Goal: Transaction & Acquisition: Purchase product/service

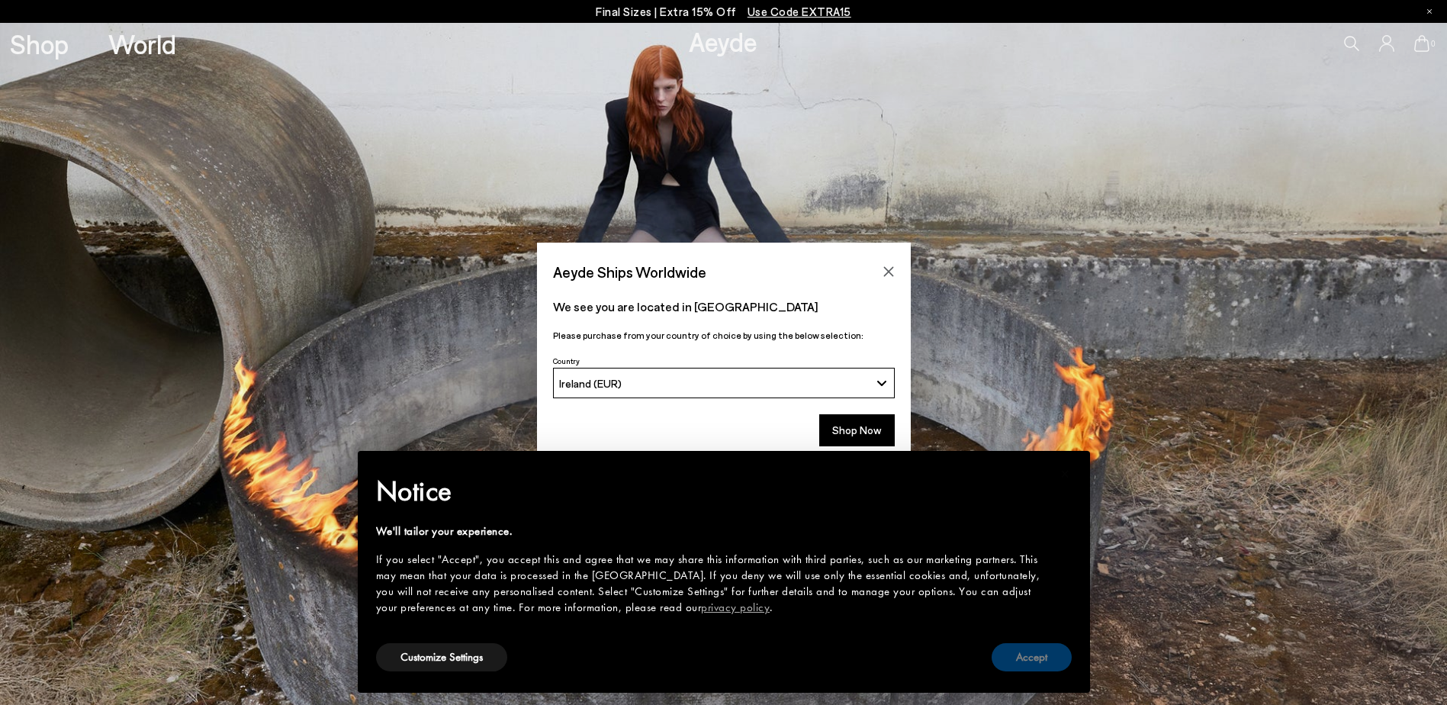
click at [1020, 660] on button "Accept" at bounding box center [1032, 657] width 80 height 28
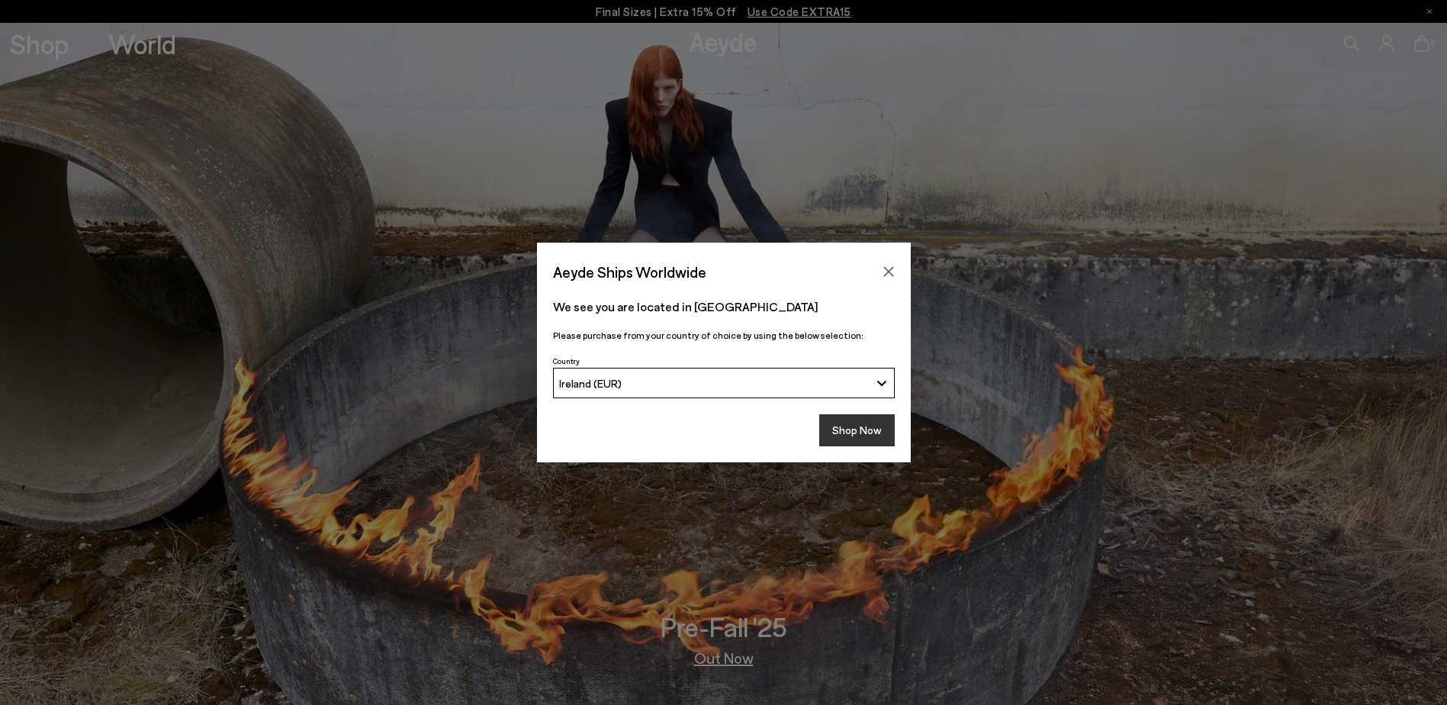
click at [849, 433] on button "Shop Now" at bounding box center [857, 430] width 76 height 32
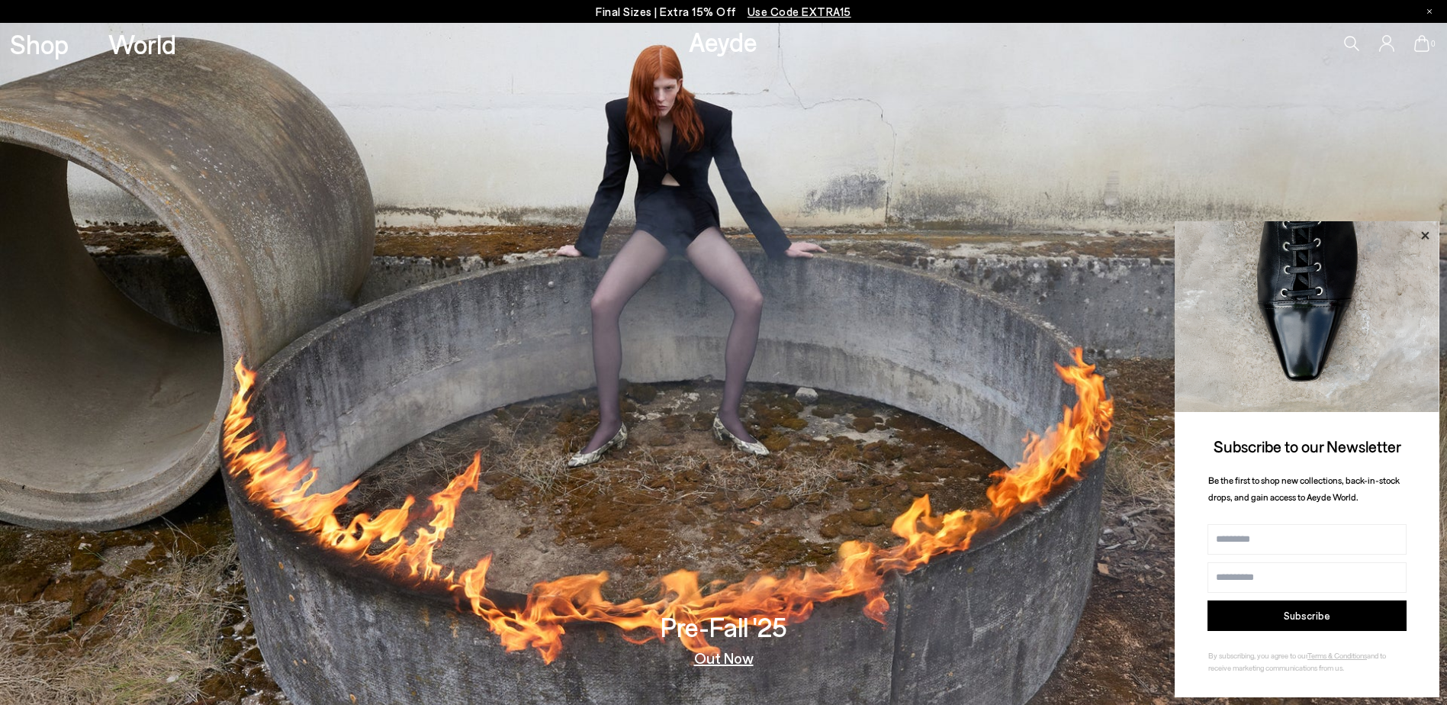
click at [1432, 237] on icon at bounding box center [1425, 236] width 20 height 20
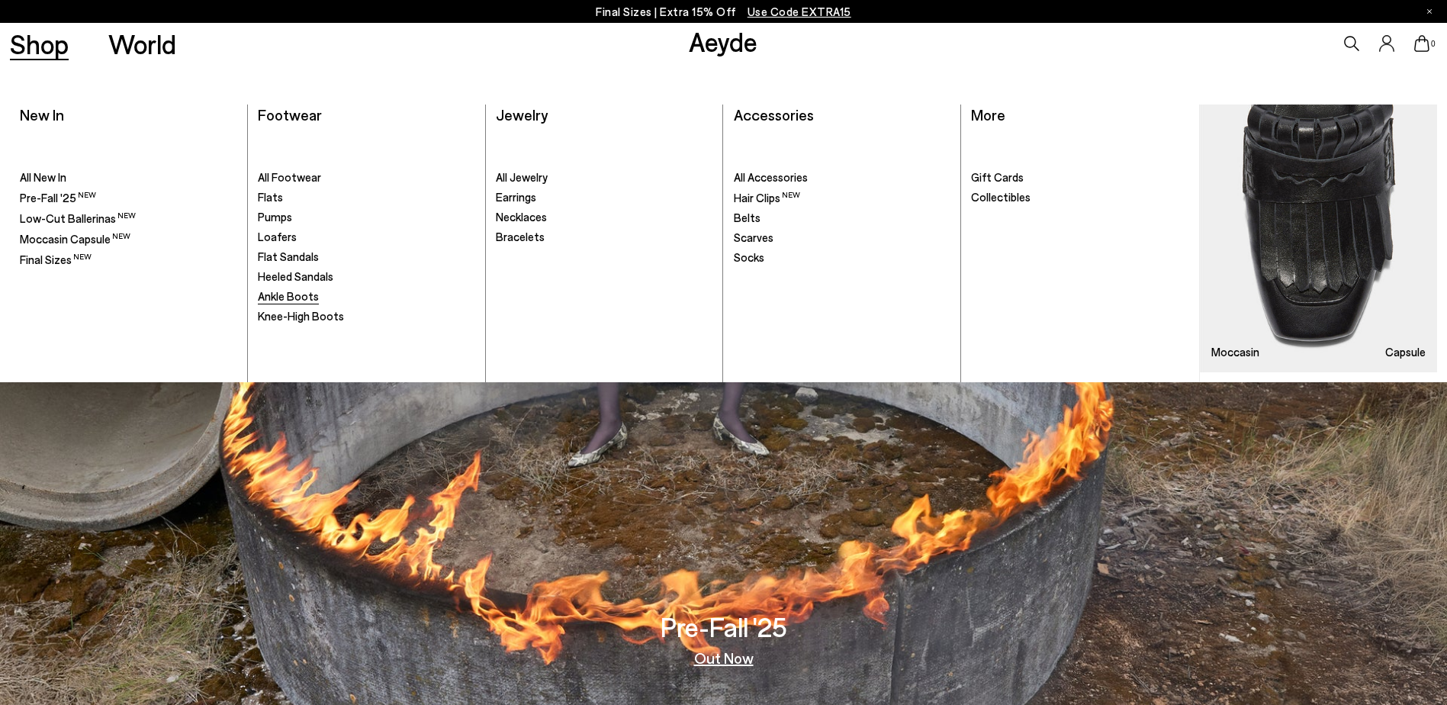
click at [304, 299] on span "Ankle Boots" at bounding box center [288, 296] width 61 height 14
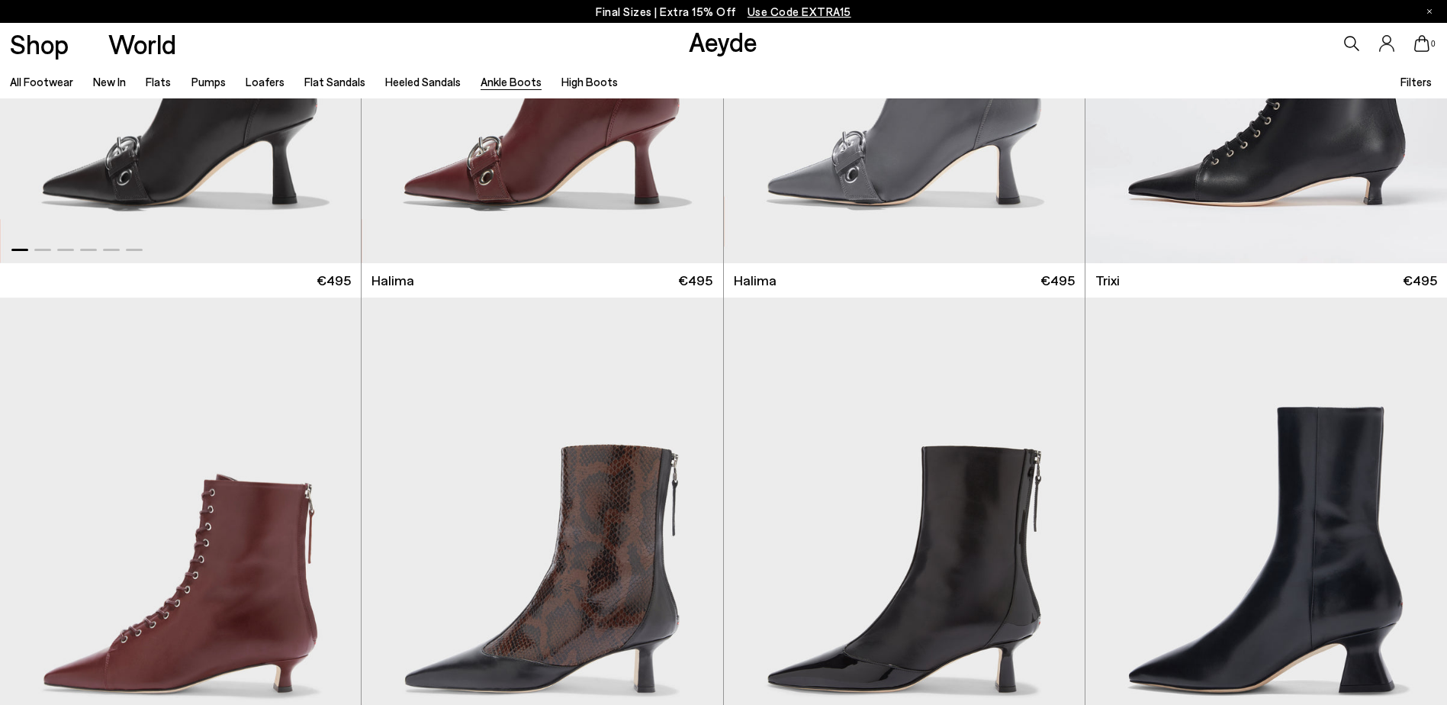
scroll to position [458, 0]
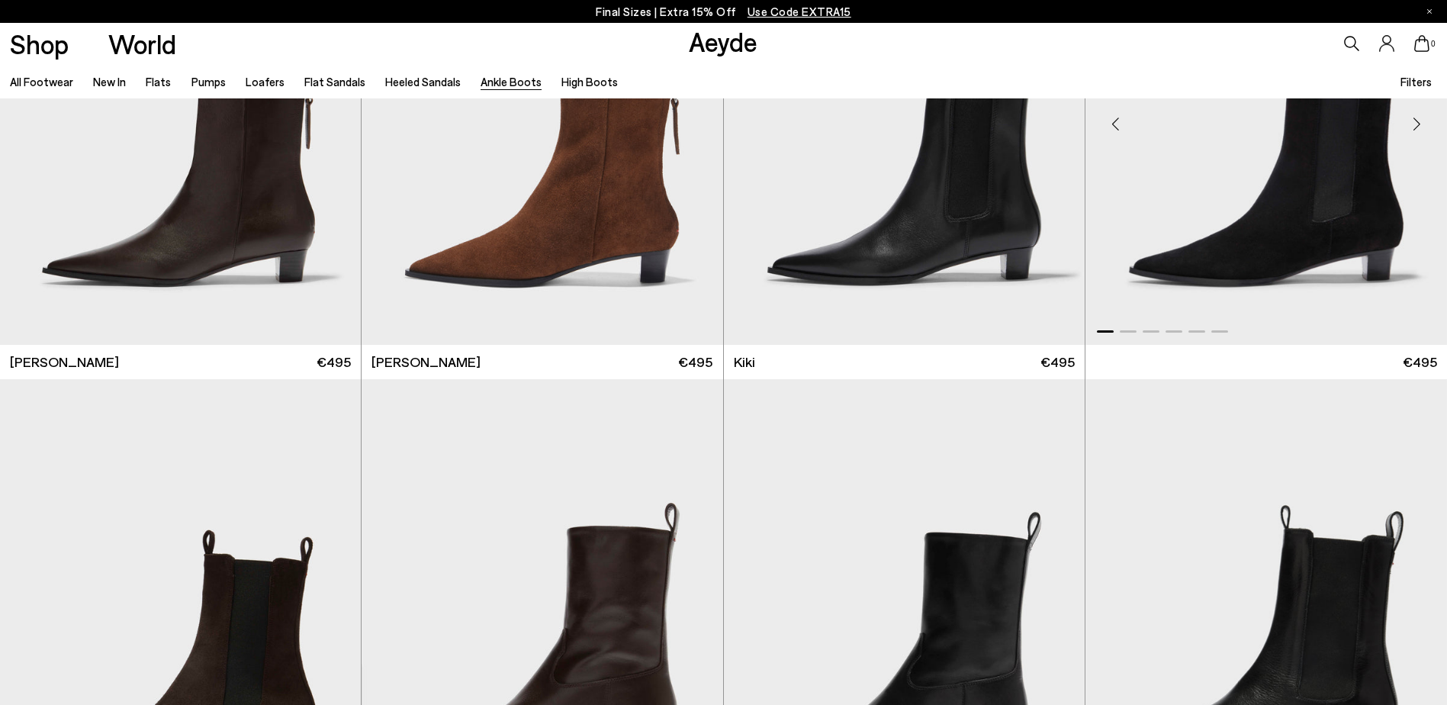
scroll to position [2441, 0]
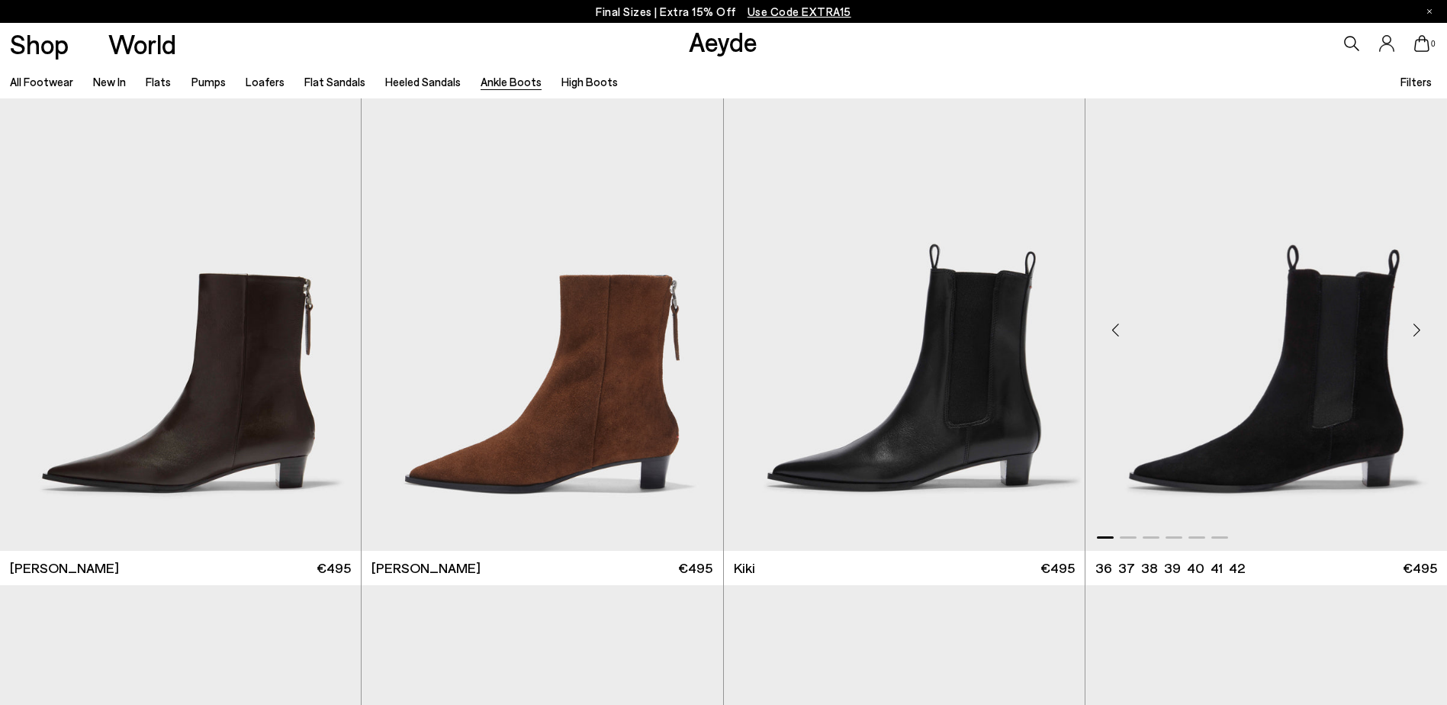
click at [1414, 331] on div "Next slide" at bounding box center [1417, 330] width 46 height 46
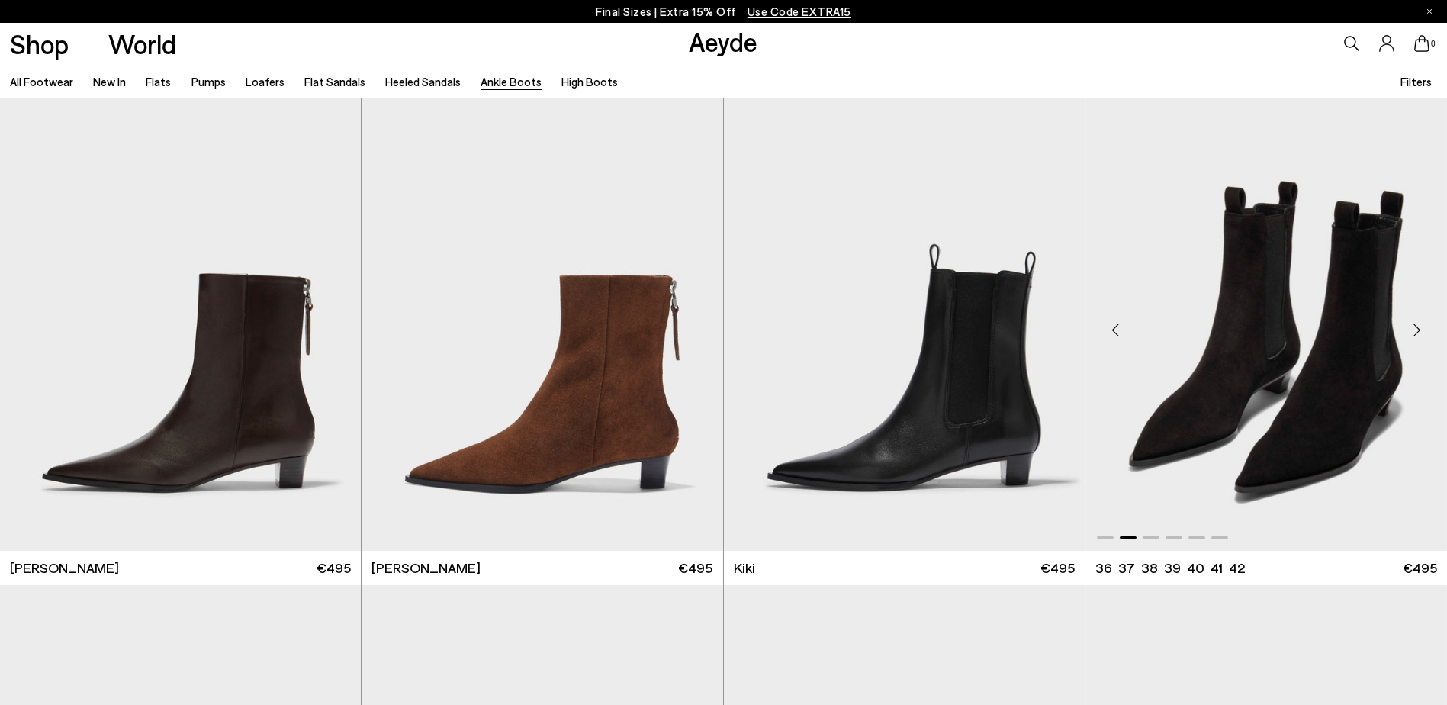
click at [1414, 331] on div "Next slide" at bounding box center [1417, 330] width 46 height 46
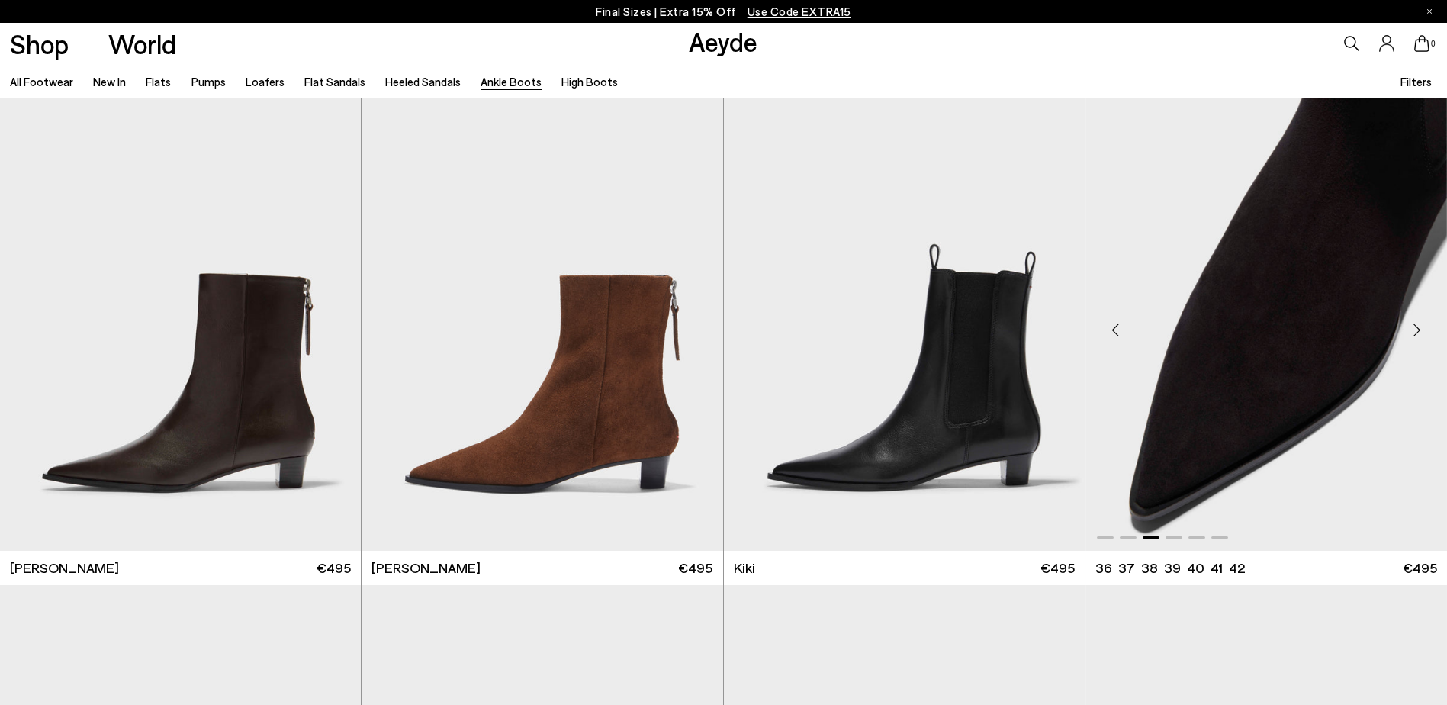
click at [1414, 331] on div "Next slide" at bounding box center [1417, 330] width 46 height 46
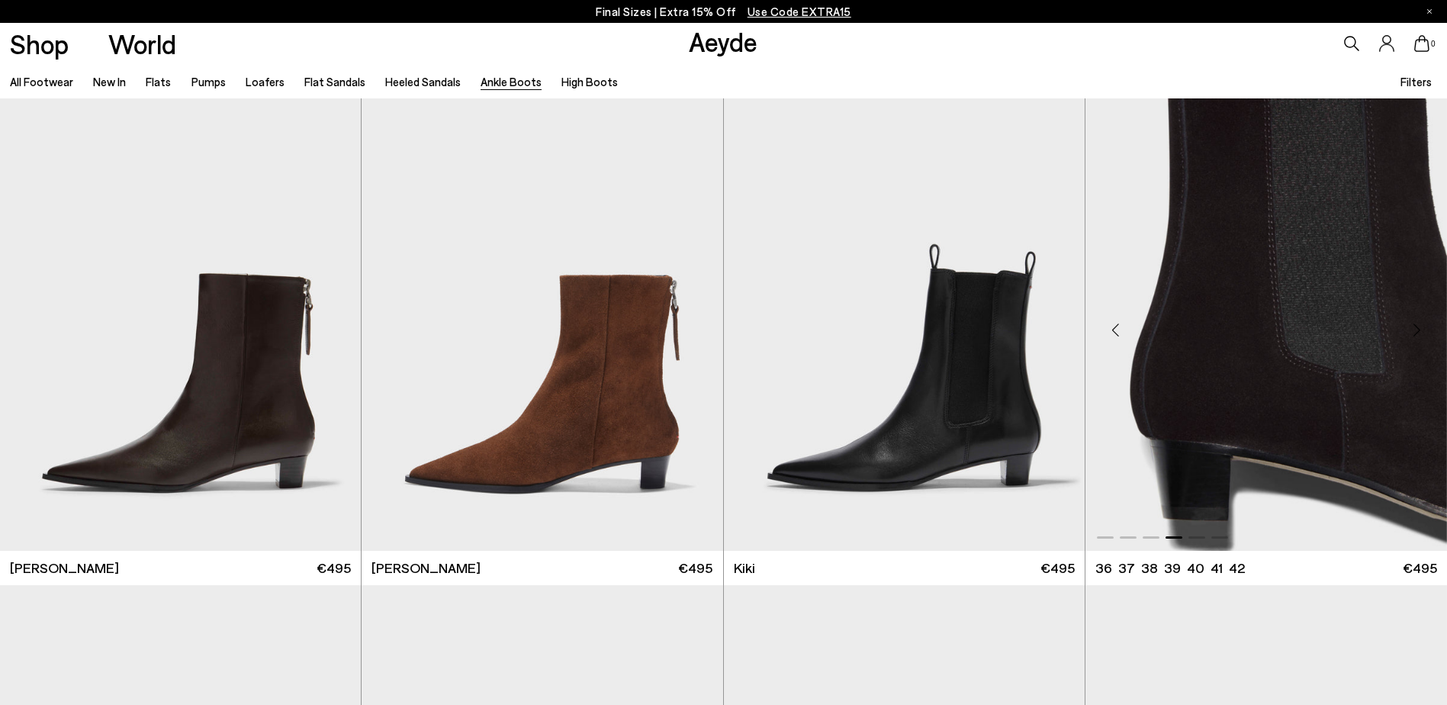
click at [1414, 331] on div "Next slide" at bounding box center [1417, 330] width 46 height 46
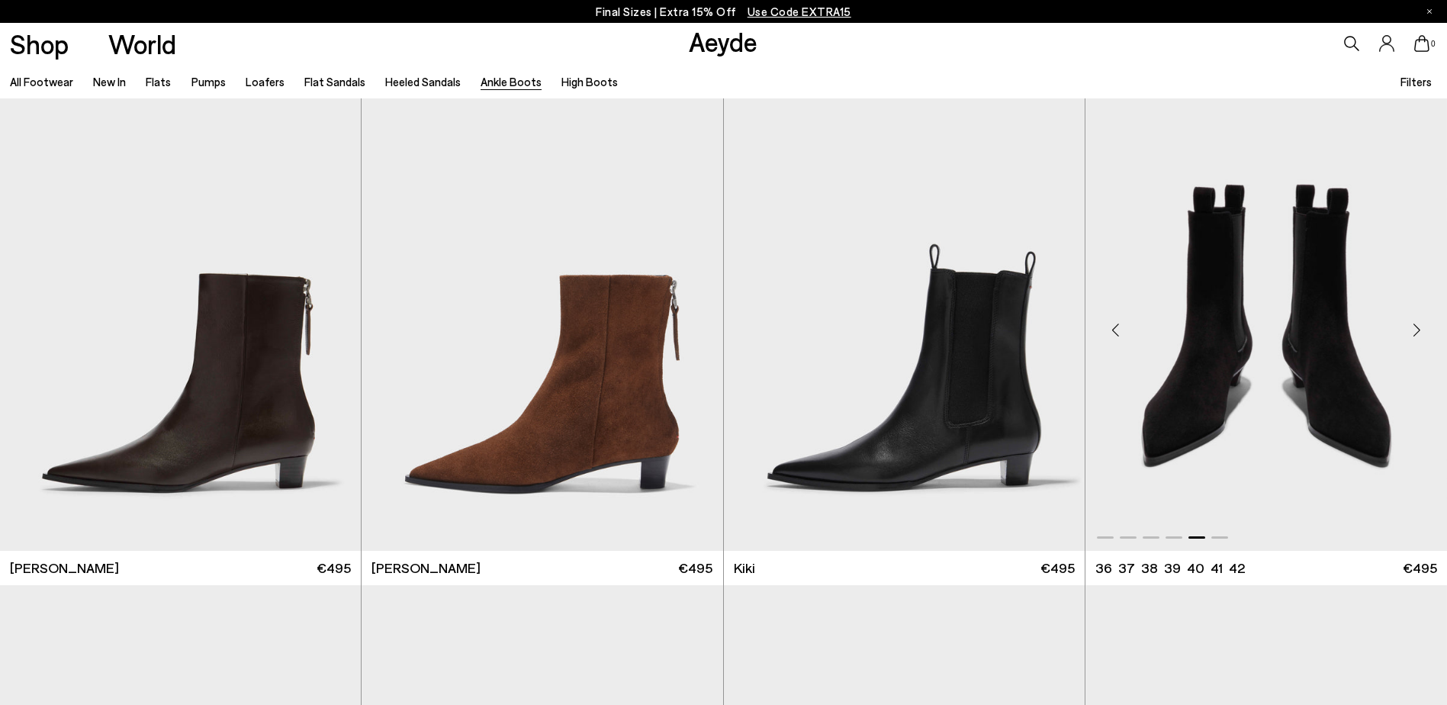
click at [1414, 331] on div "Next slide" at bounding box center [1417, 330] width 46 height 46
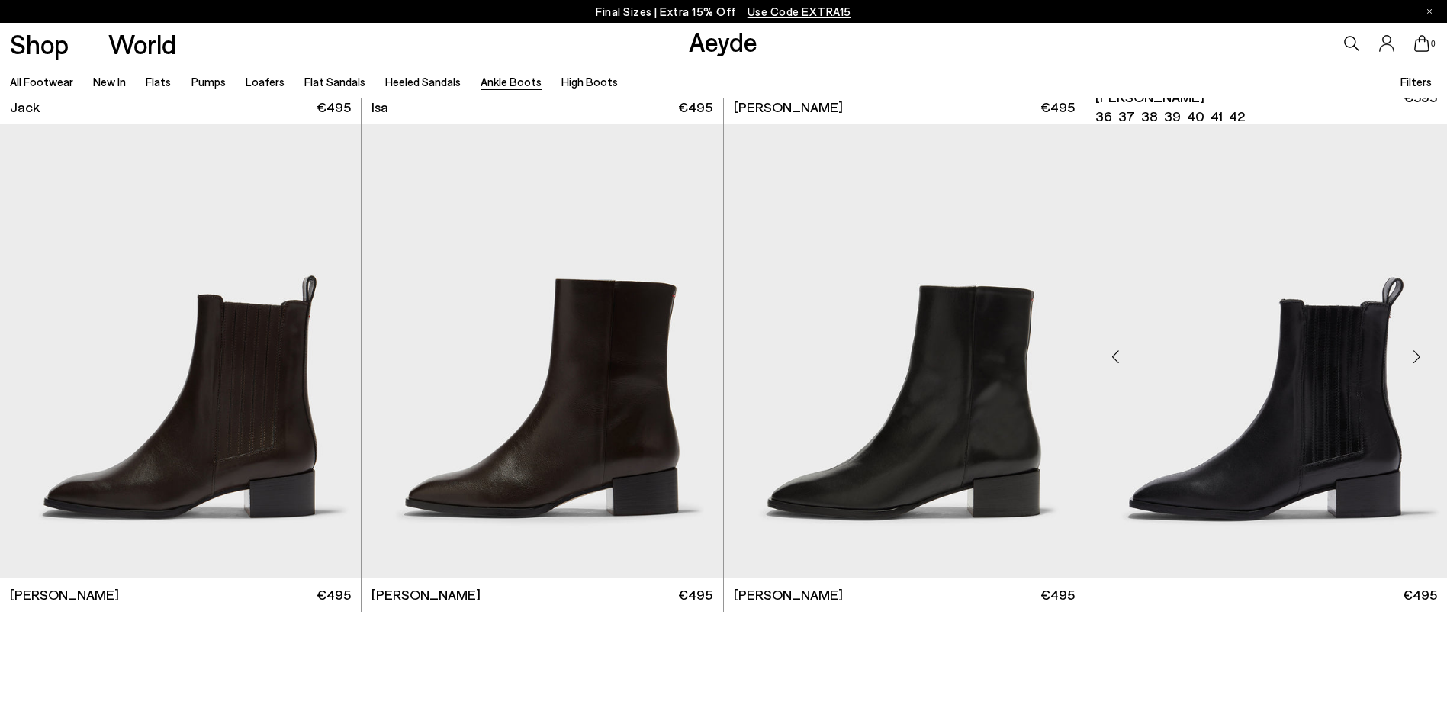
scroll to position [3891, 0]
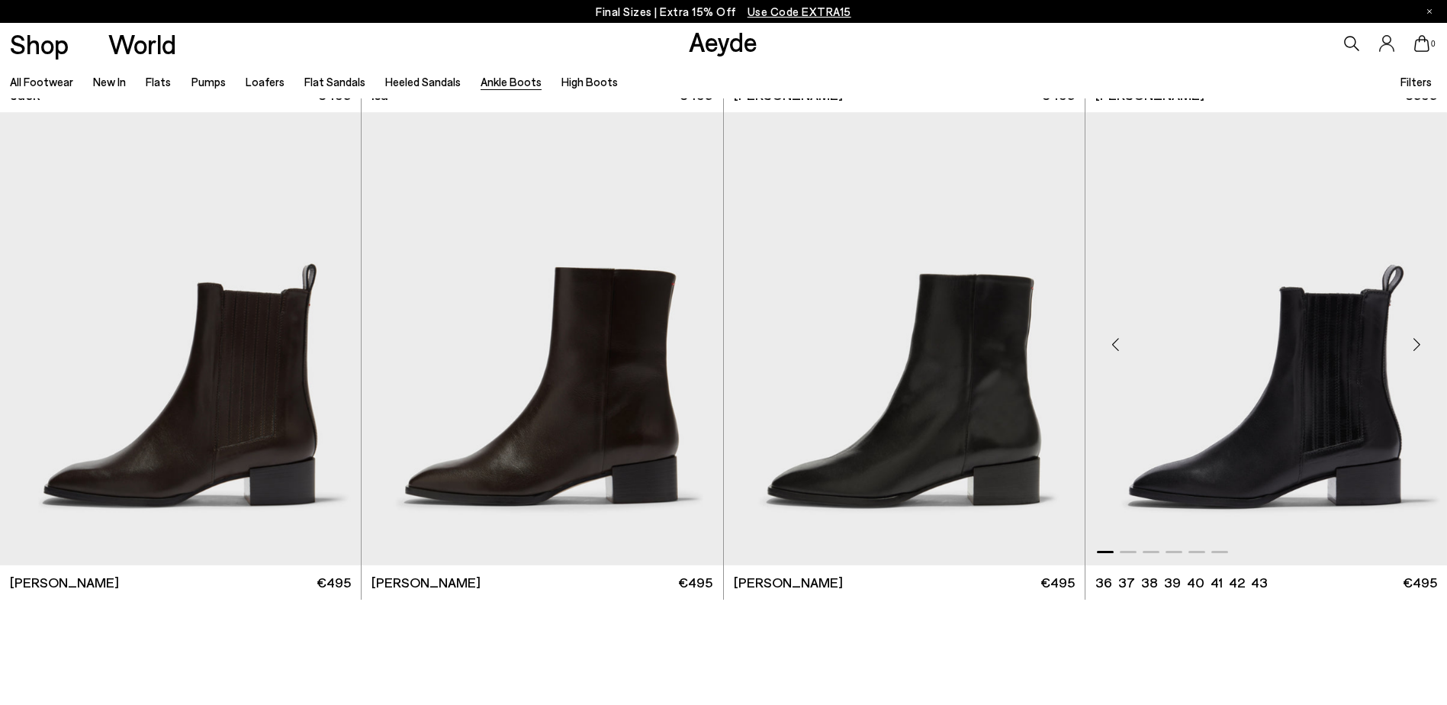
click at [1414, 350] on div "Next slide" at bounding box center [1417, 345] width 46 height 46
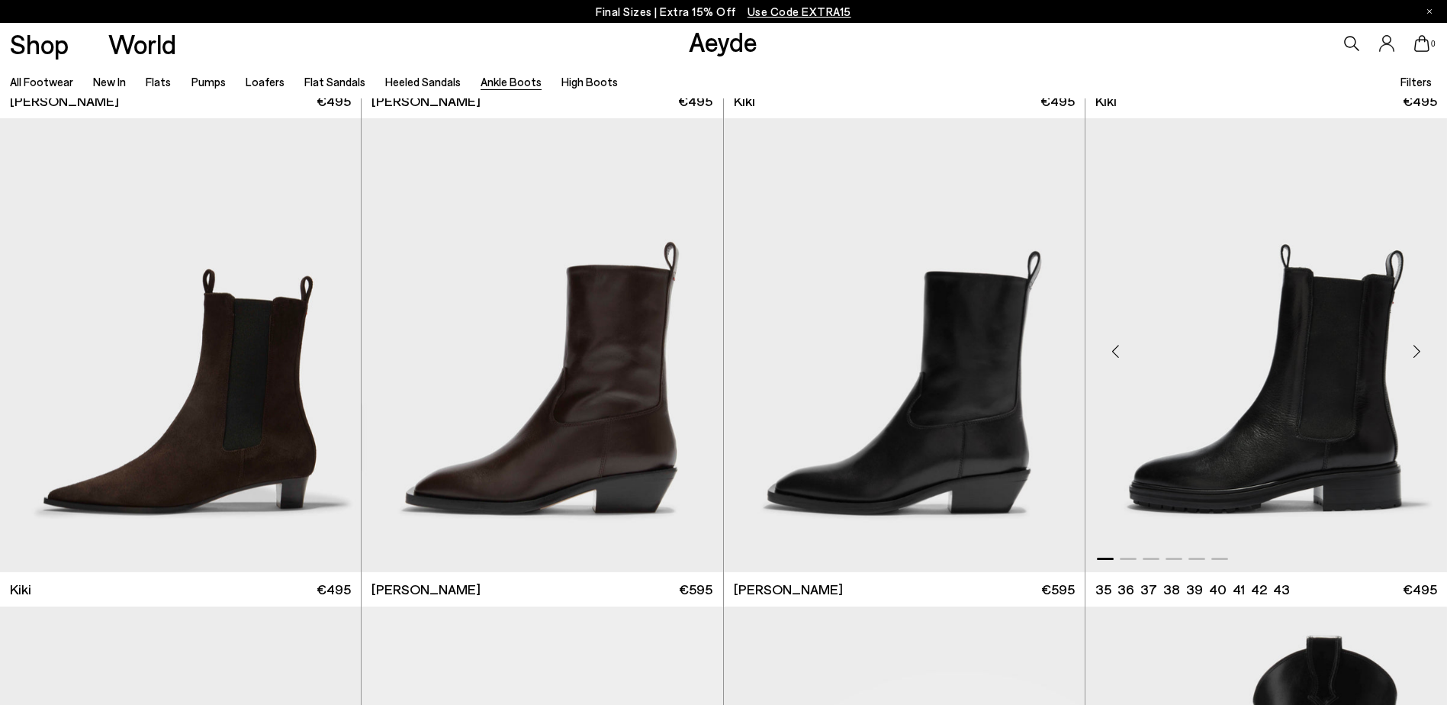
scroll to position [2987, 0]
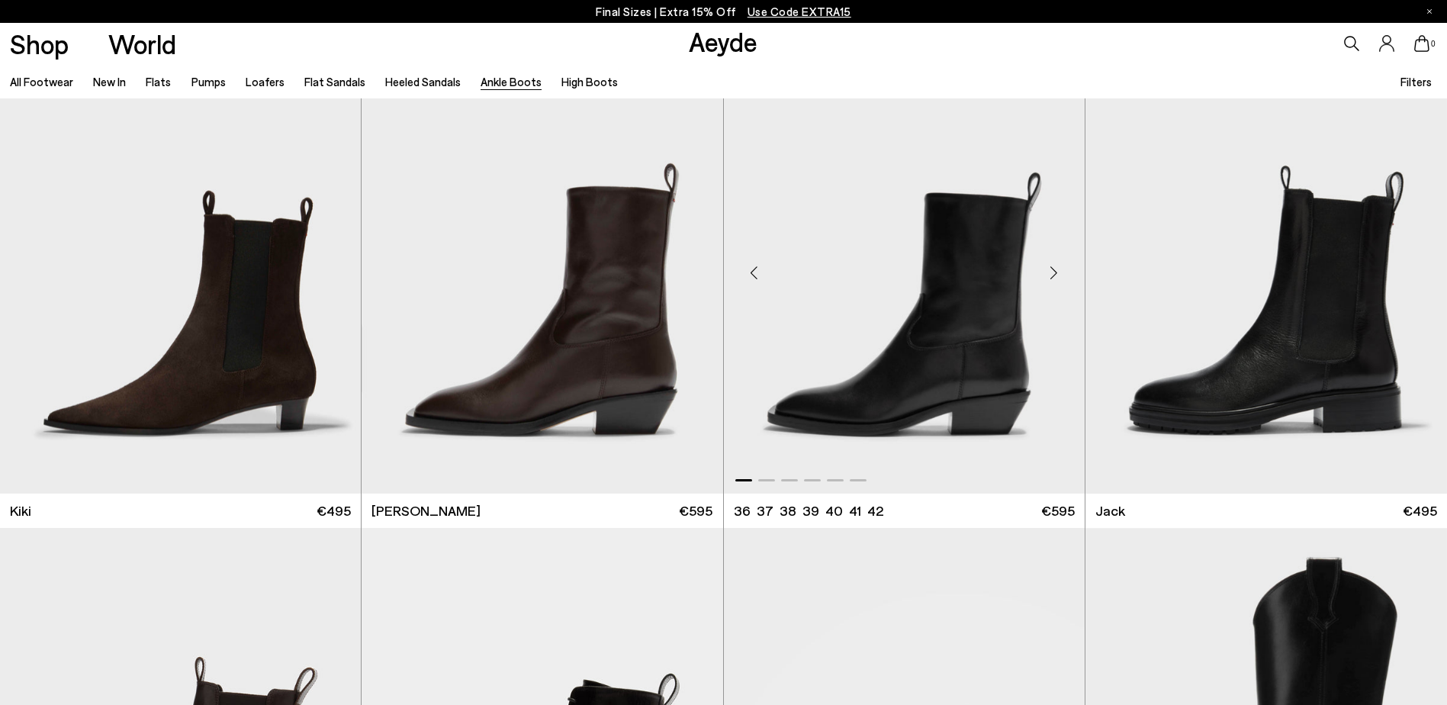
click at [1055, 277] on div "Next slide" at bounding box center [1054, 273] width 46 height 46
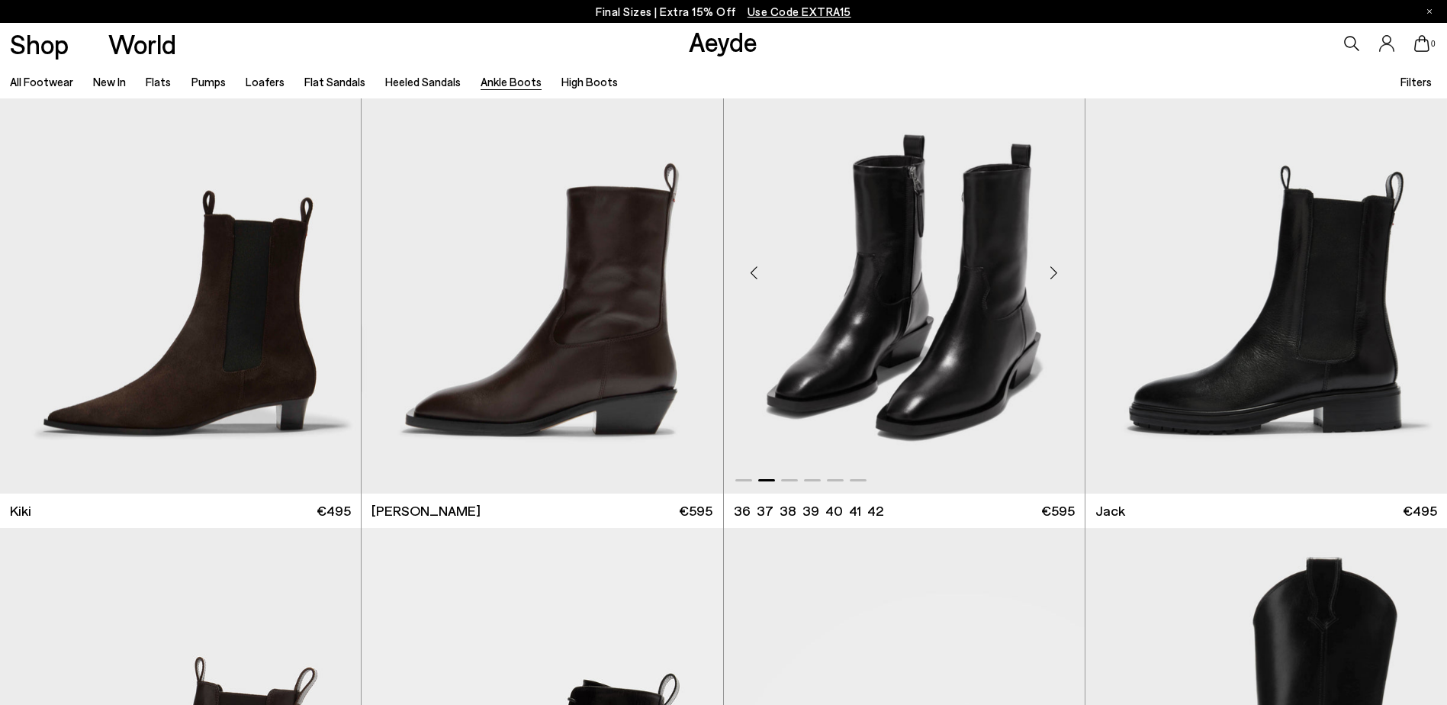
click at [1056, 277] on div "Next slide" at bounding box center [1054, 273] width 46 height 46
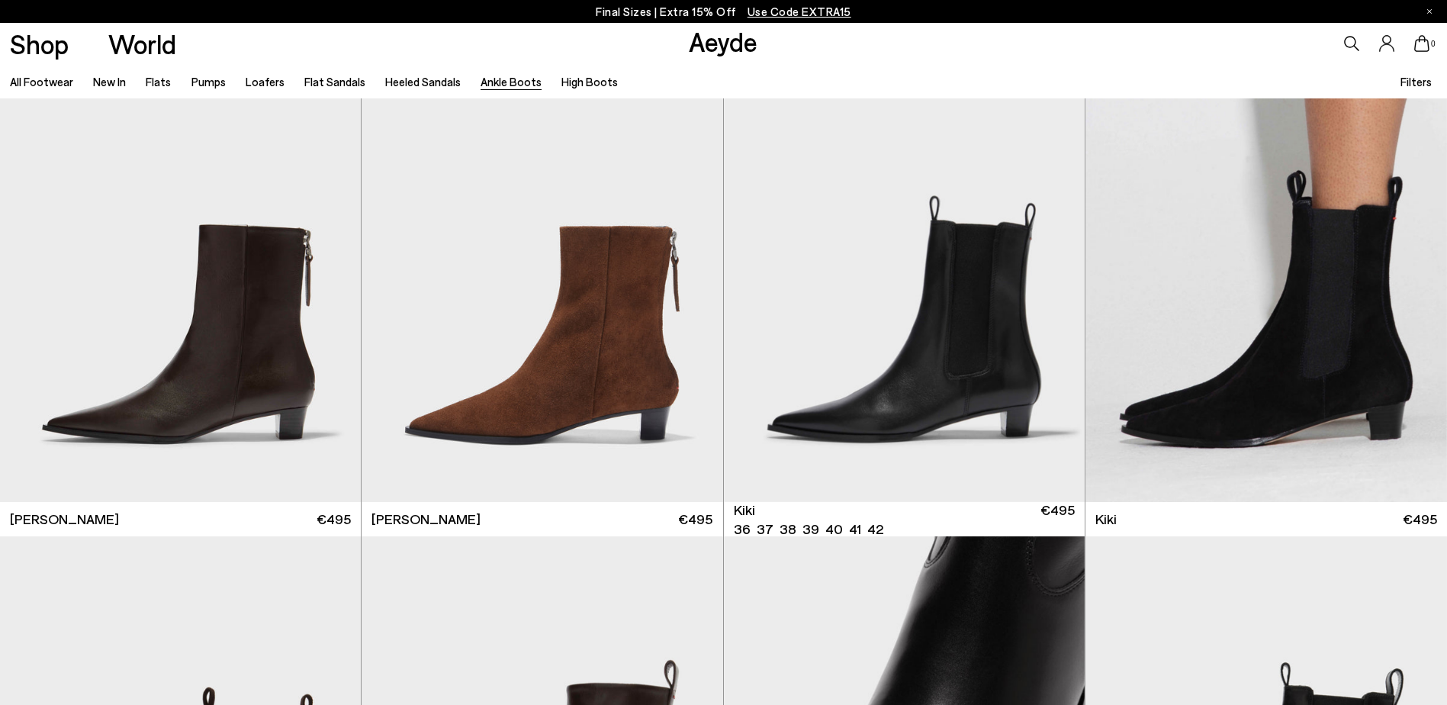
scroll to position [2453, 0]
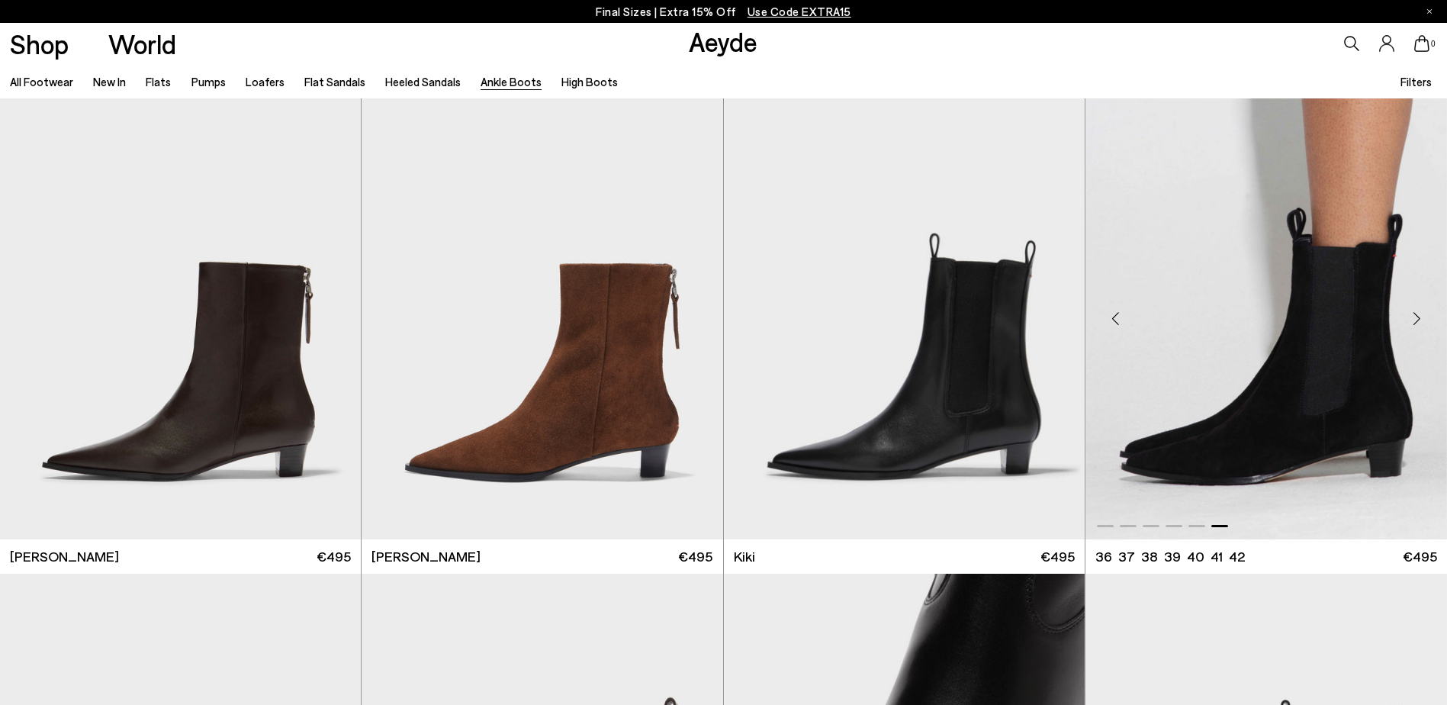
click at [1427, 320] on div "Next slide" at bounding box center [1417, 319] width 46 height 46
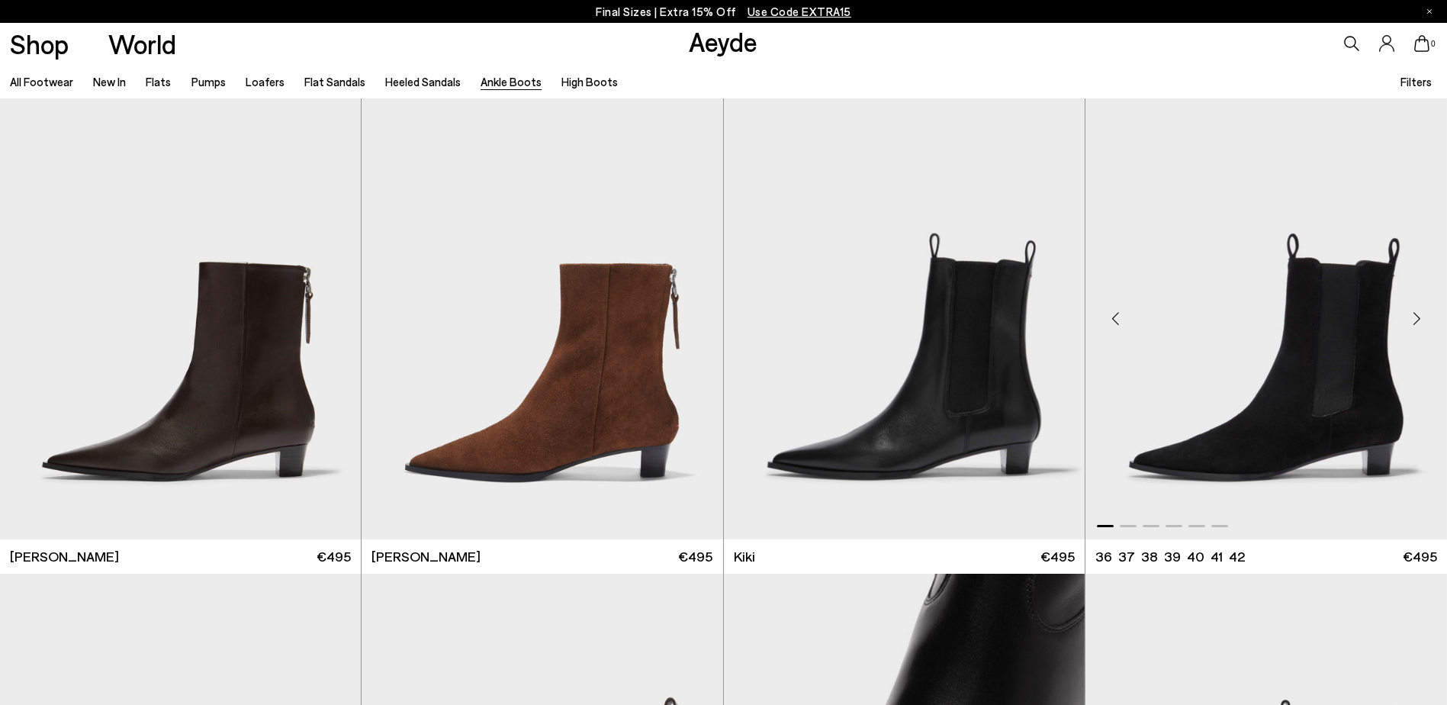
click at [1427, 320] on div "Next slide" at bounding box center [1417, 319] width 46 height 46
